Goal: Information Seeking & Learning: Learn about a topic

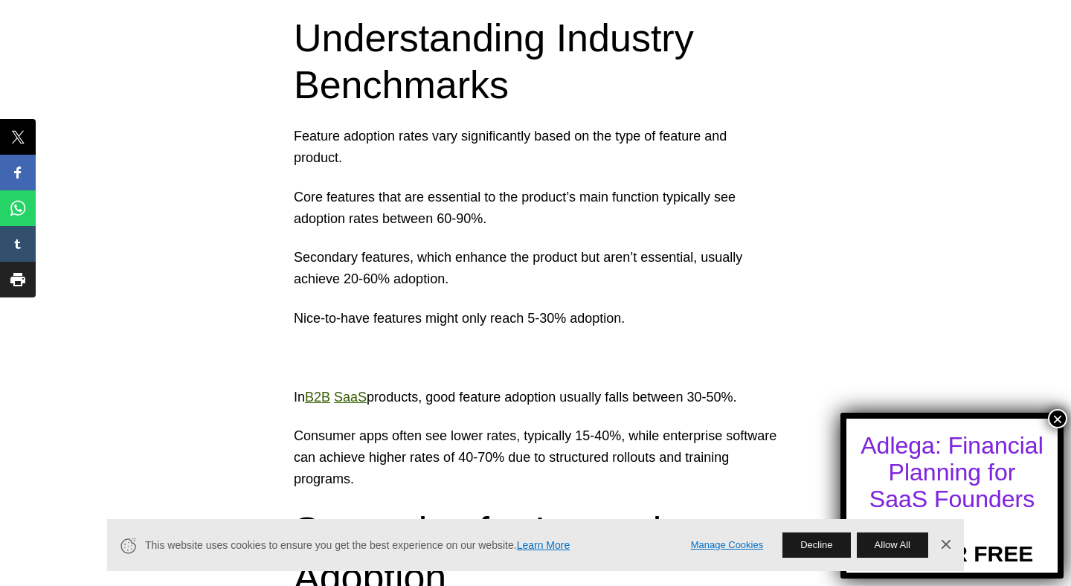
scroll to position [1460, 0]
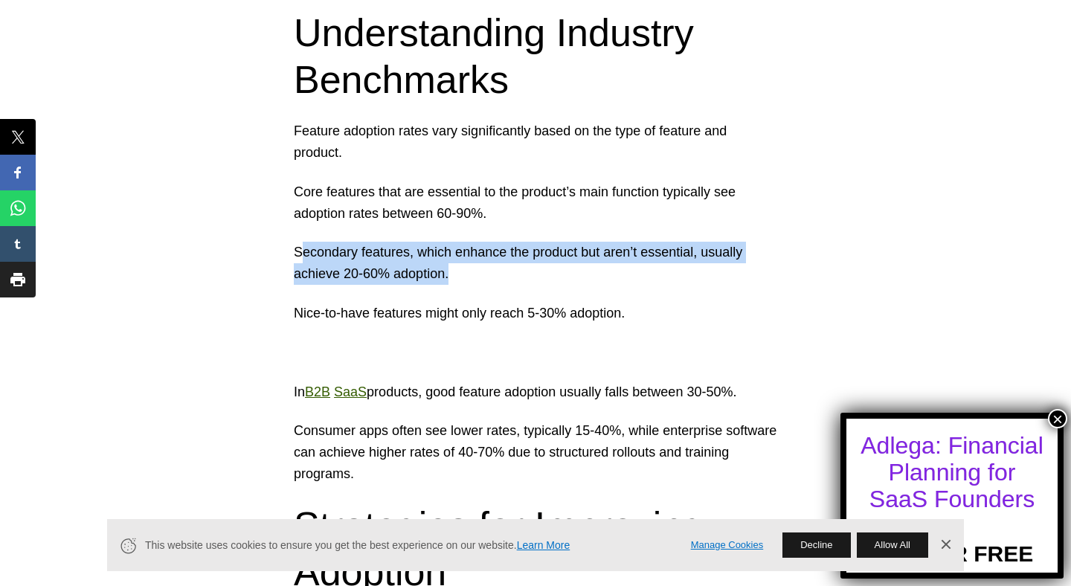
drag, startPoint x: 299, startPoint y: 248, endPoint x: 464, endPoint y: 274, distance: 167.1
click at [464, 274] on p "Secondary features, which enhance the product but aren’t essential, usually ach…" at bounding box center [535, 263] width 483 height 43
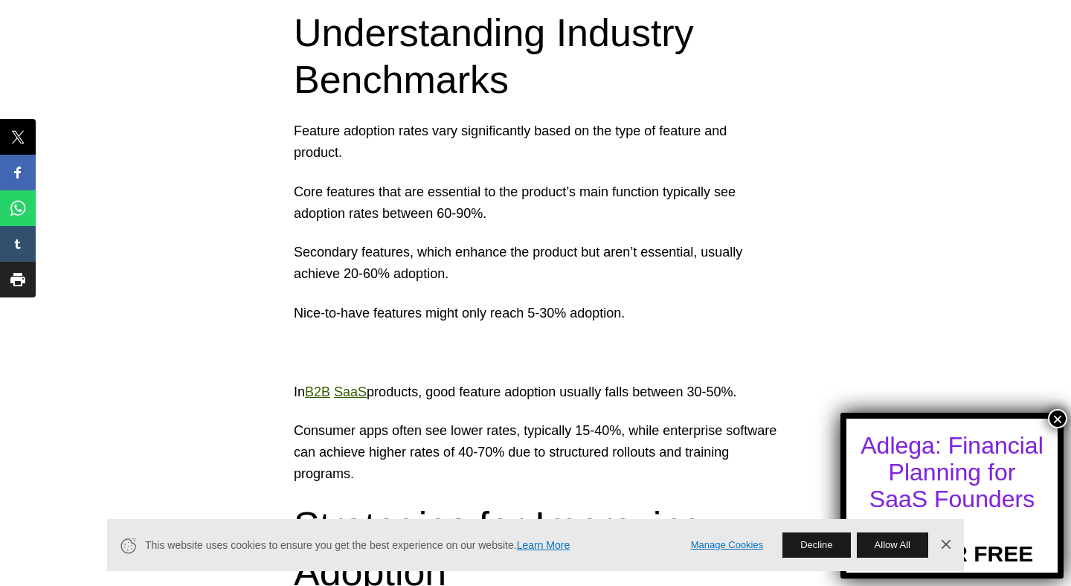
click at [477, 271] on p "Secondary features, which enhance the product but aren’t essential, usually ach…" at bounding box center [535, 263] width 483 height 43
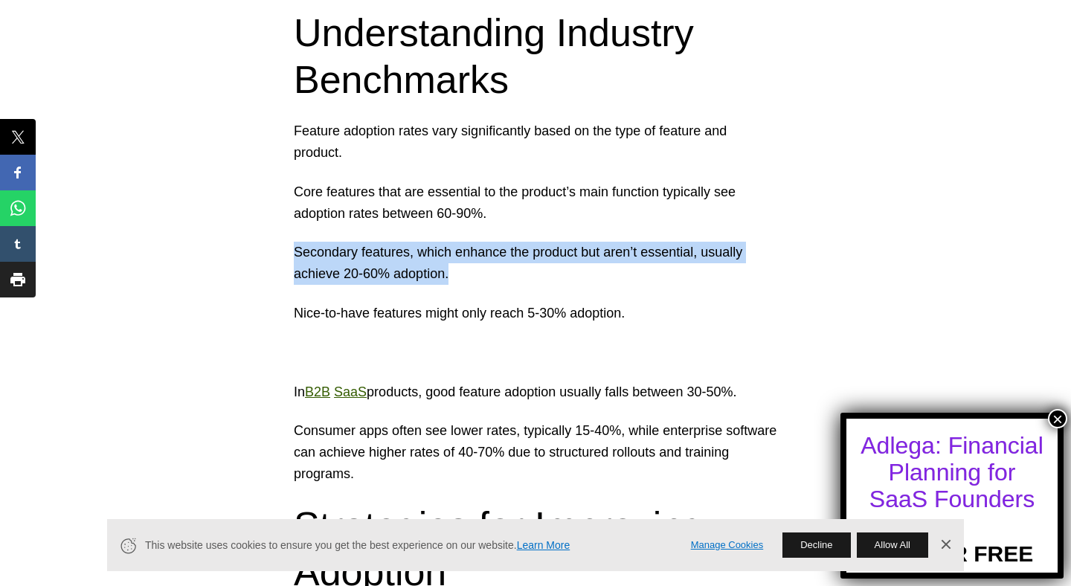
drag, startPoint x: 461, startPoint y: 271, endPoint x: 292, endPoint y: 253, distance: 169.7
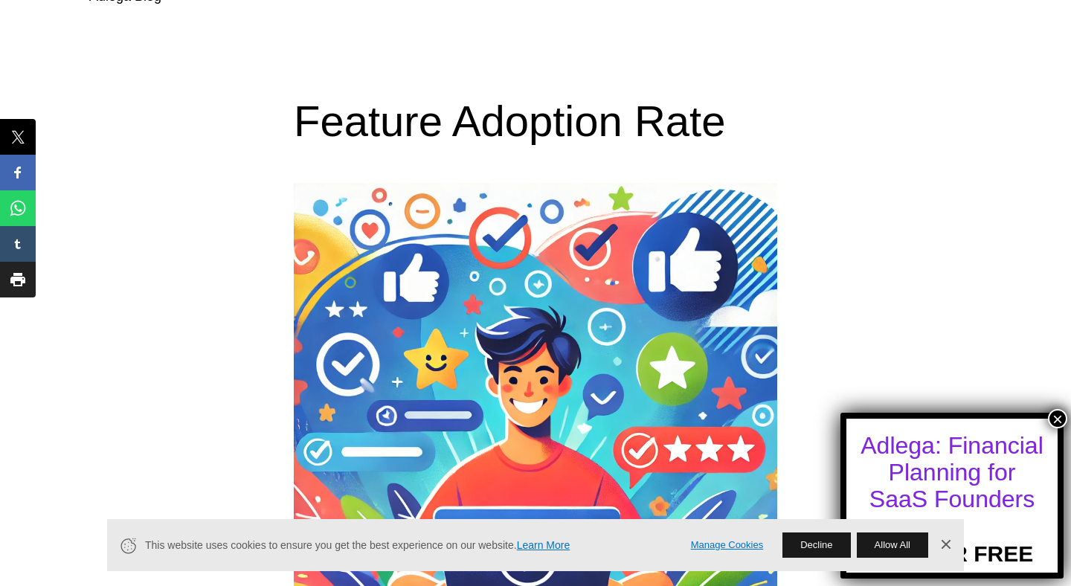
scroll to position [0, 0]
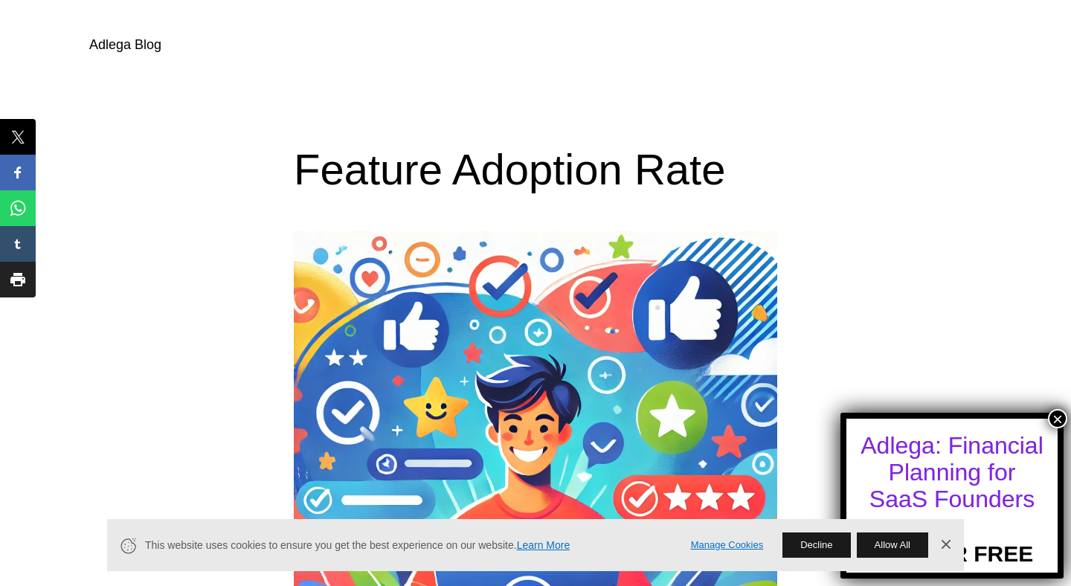
click at [132, 44] on link "Adlega Blog" at bounding box center [125, 44] width 72 height 15
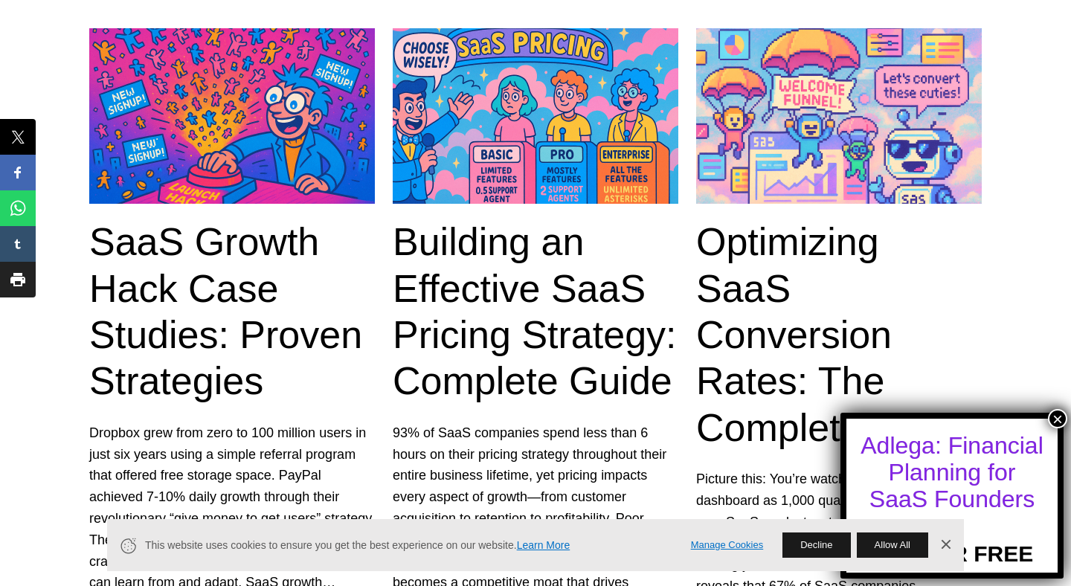
scroll to position [112, 0]
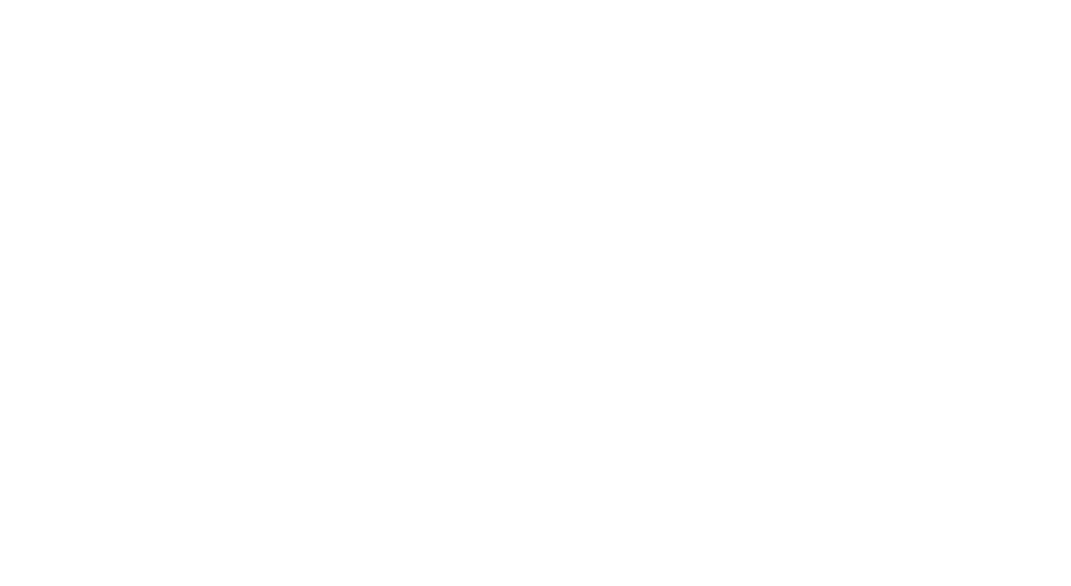
scroll to position [1431, 0]
